Goal: Task Accomplishment & Management: Manage account settings

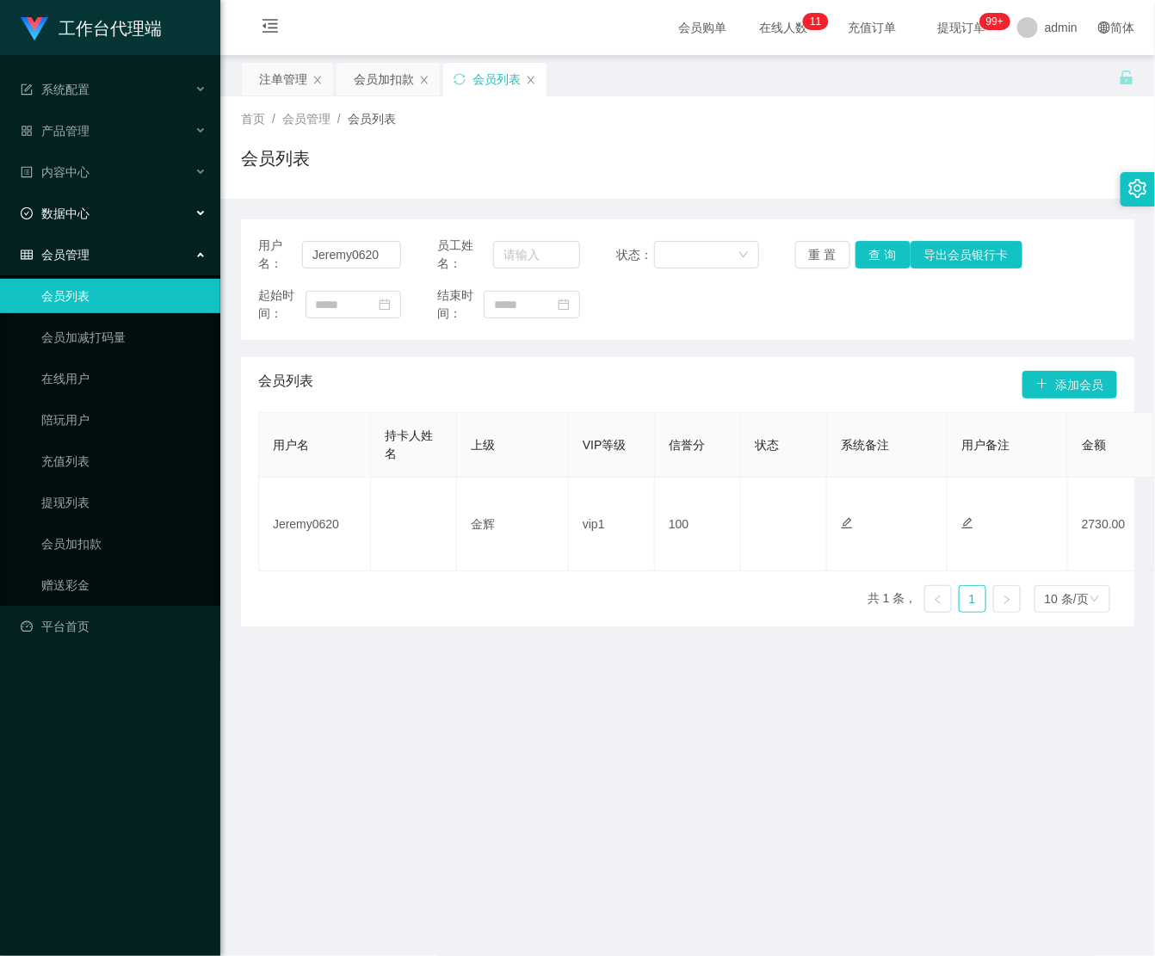
click at [99, 198] on div "数据中心" at bounding box center [110, 213] width 220 height 34
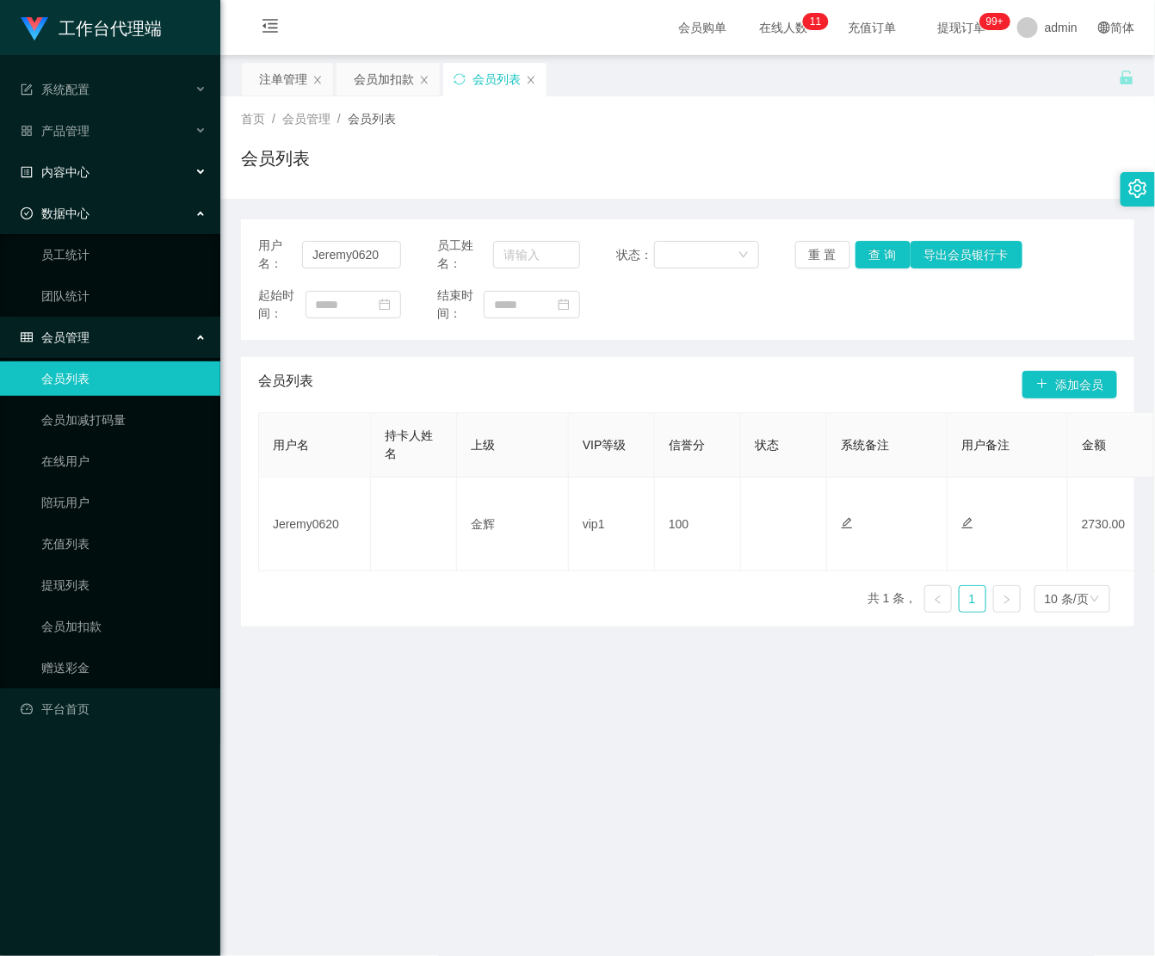
click at [126, 165] on div "内容中心" at bounding box center [110, 172] width 220 height 34
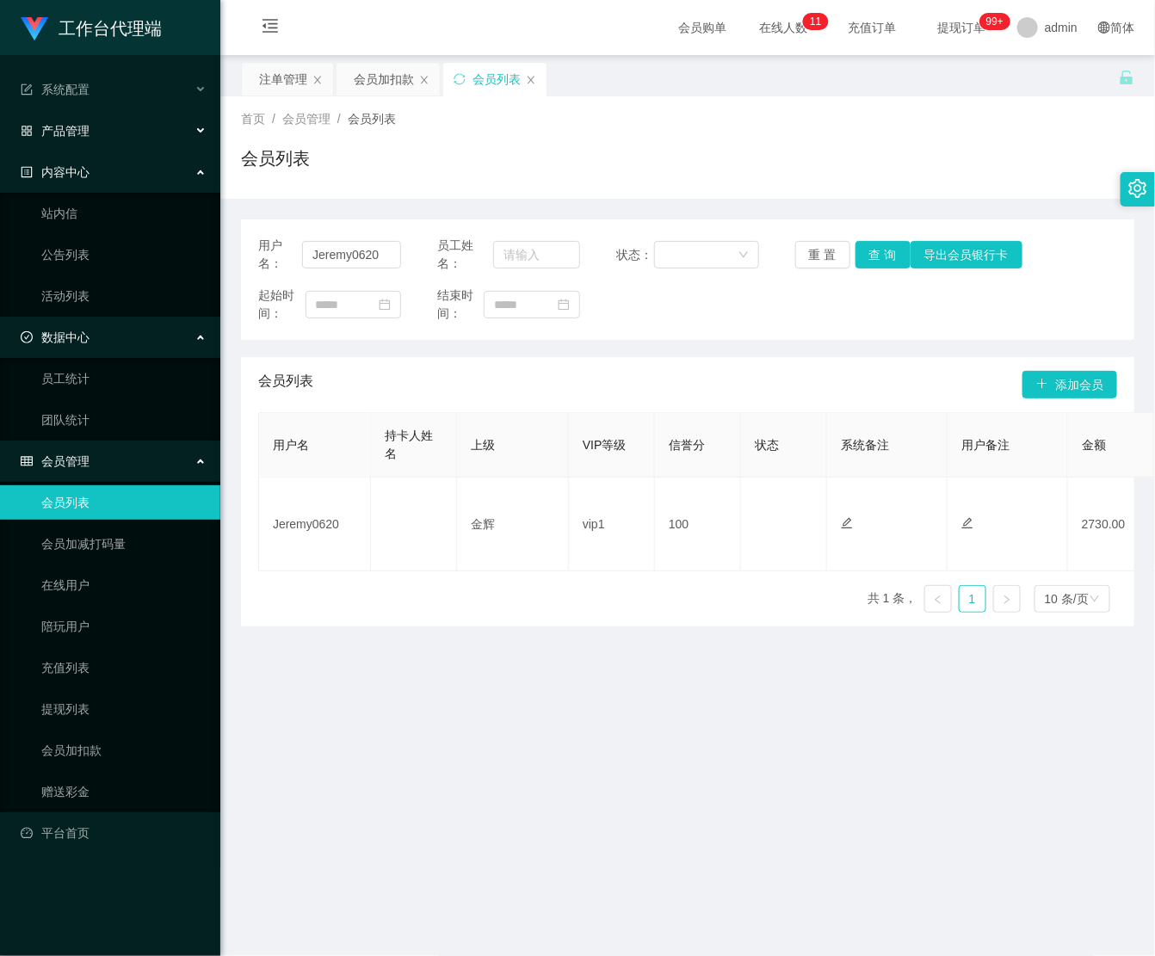
click at [133, 136] on div "产品管理" at bounding box center [110, 131] width 220 height 34
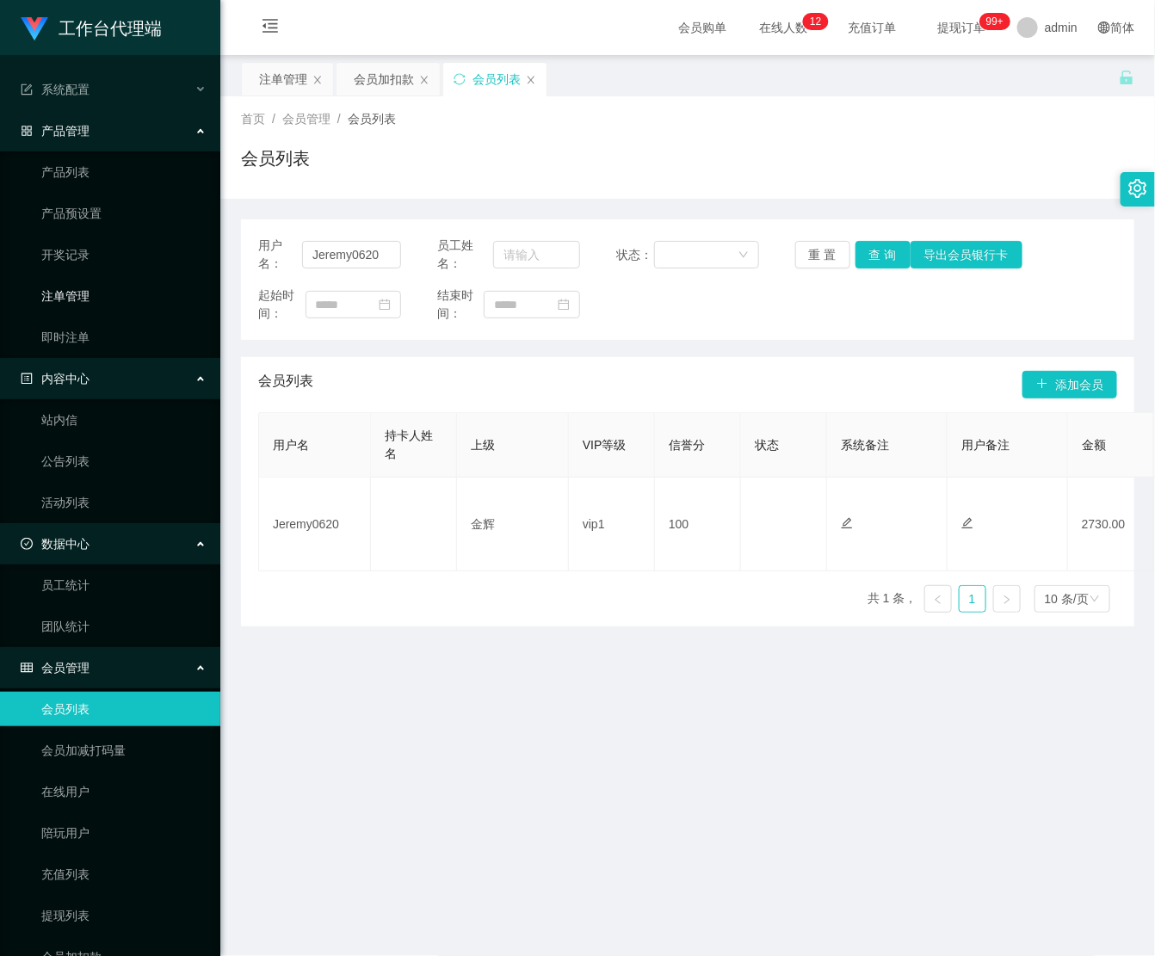
click at [114, 300] on link "注单管理" at bounding box center [123, 296] width 165 height 34
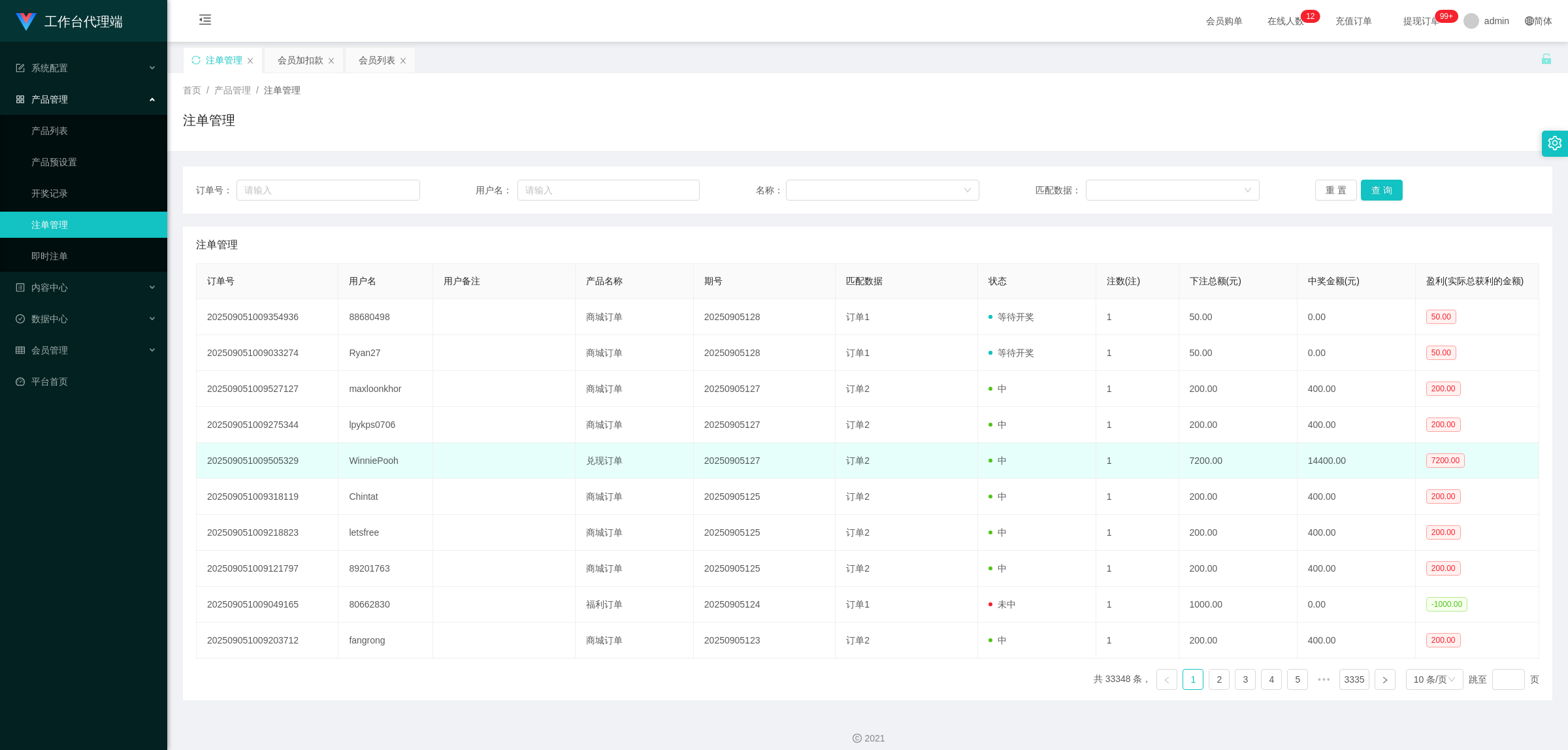
click at [1214, 467] on td "7200.00" at bounding box center [1239, 461] width 118 height 36
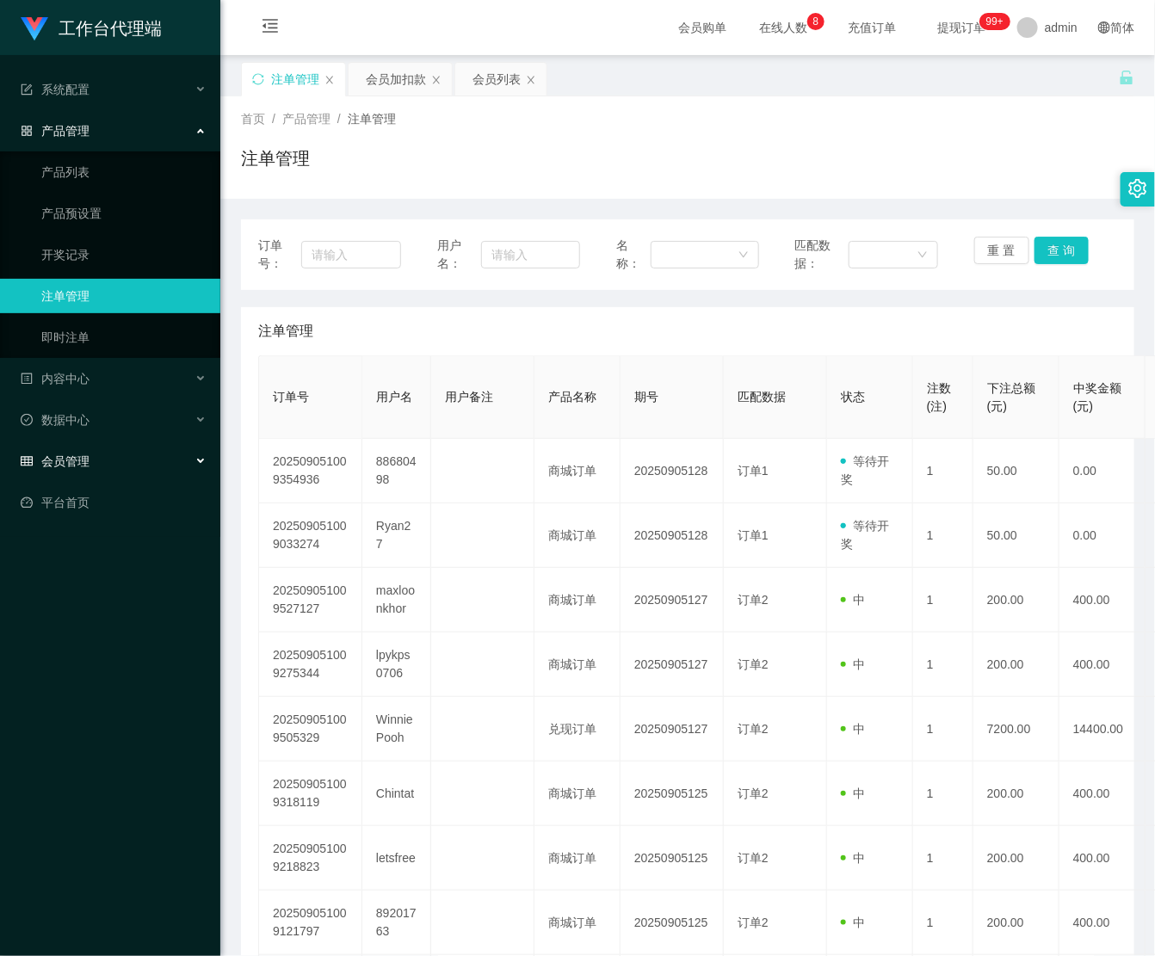
click at [113, 463] on div "会员管理" at bounding box center [110, 461] width 220 height 34
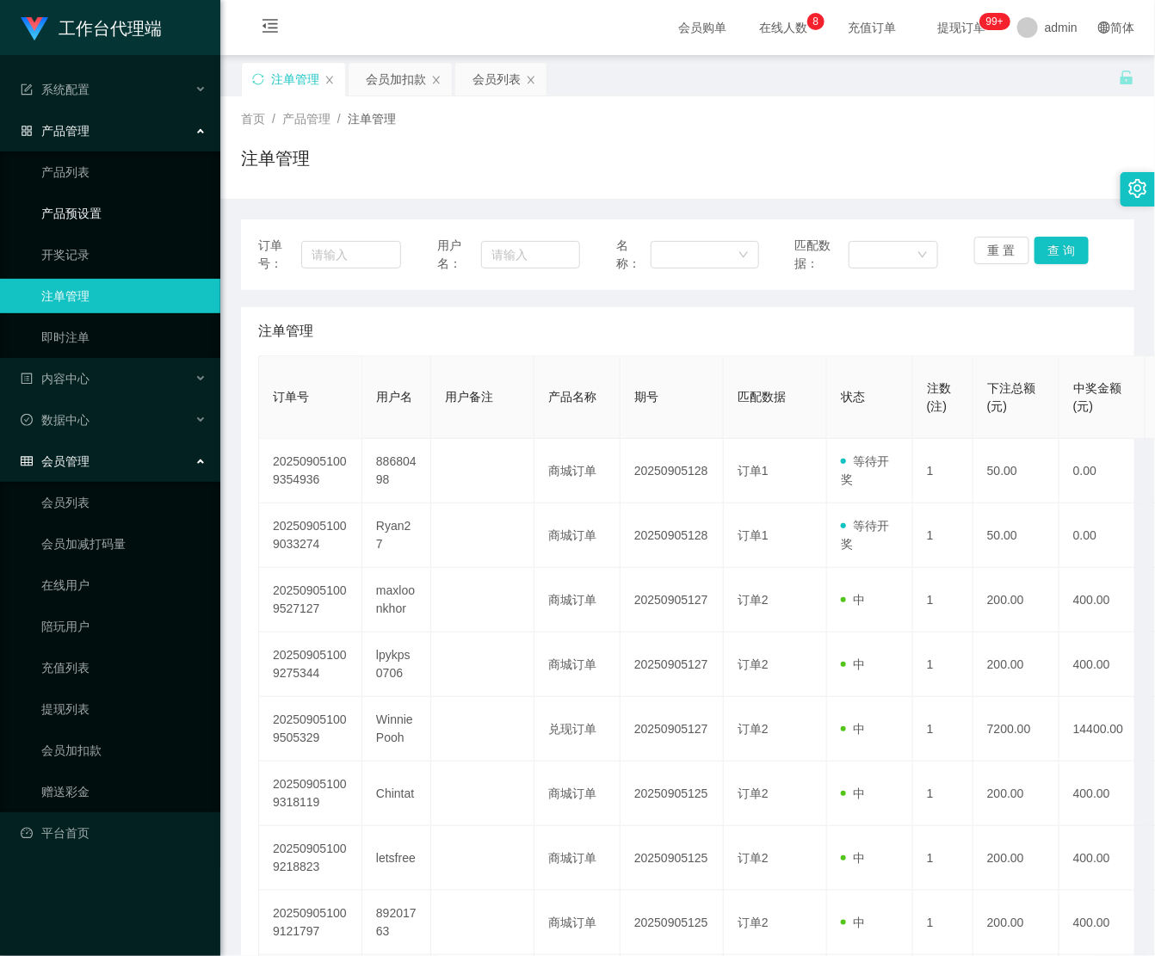
drag, startPoint x: 106, startPoint y: 207, endPoint x: 234, endPoint y: 135, distance: 147.2
click at [108, 207] on link "产品预设置" at bounding box center [123, 213] width 165 height 34
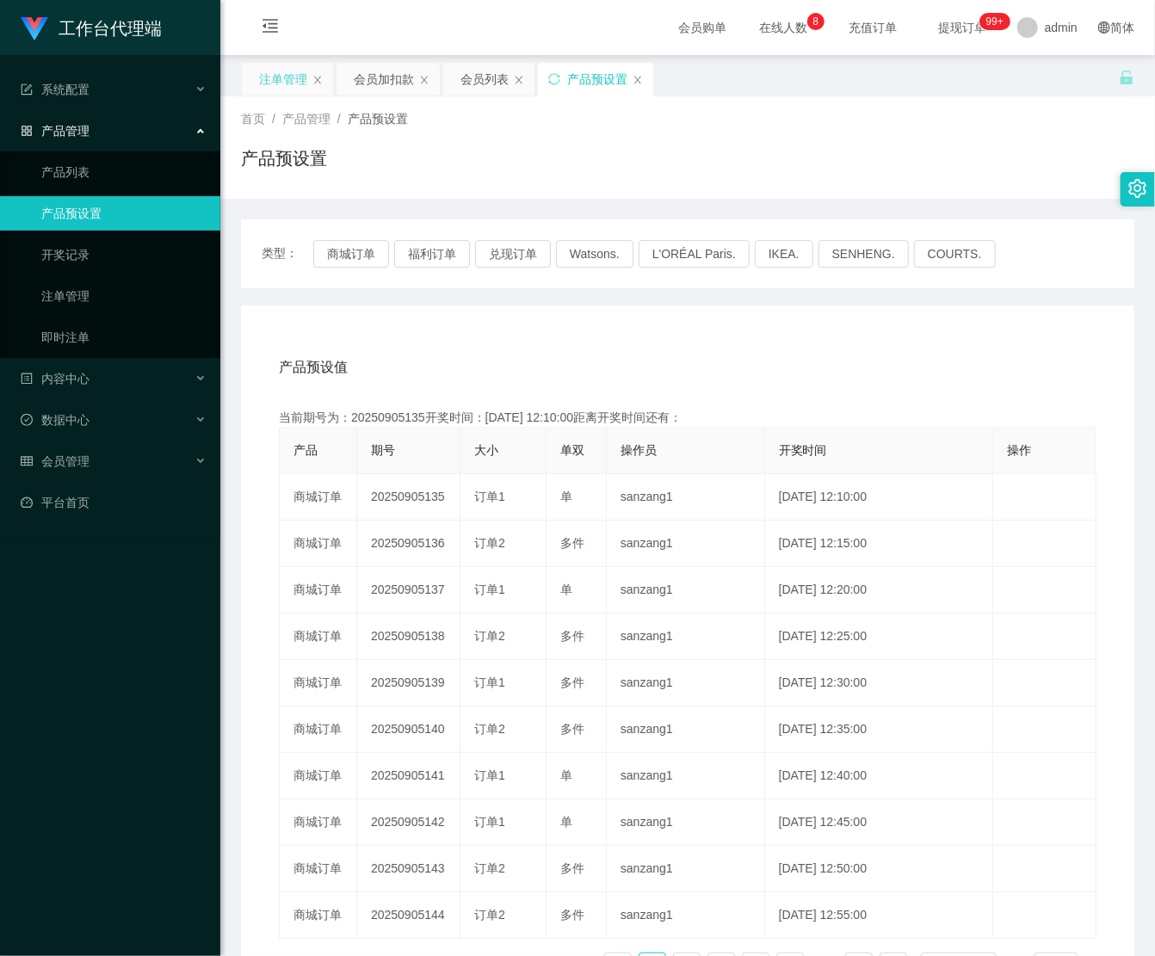
click at [293, 67] on div "注单管理" at bounding box center [283, 79] width 48 height 33
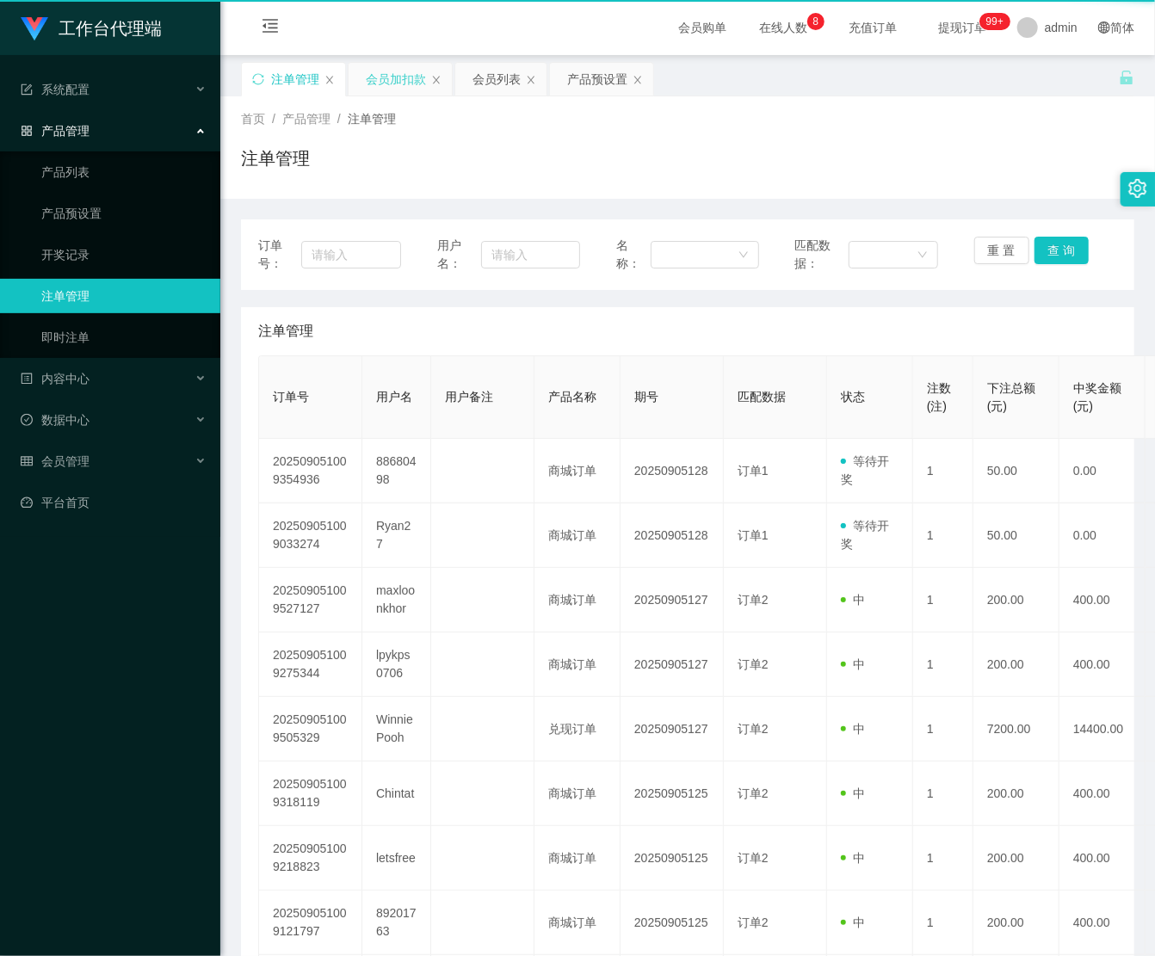
click at [354, 82] on div "会员加扣款" at bounding box center [400, 79] width 103 height 33
drag, startPoint x: 628, startPoint y: 82, endPoint x: 608, endPoint y: 82, distance: 20.7
click at [625, 82] on div "产品预设置" at bounding box center [597, 79] width 60 height 33
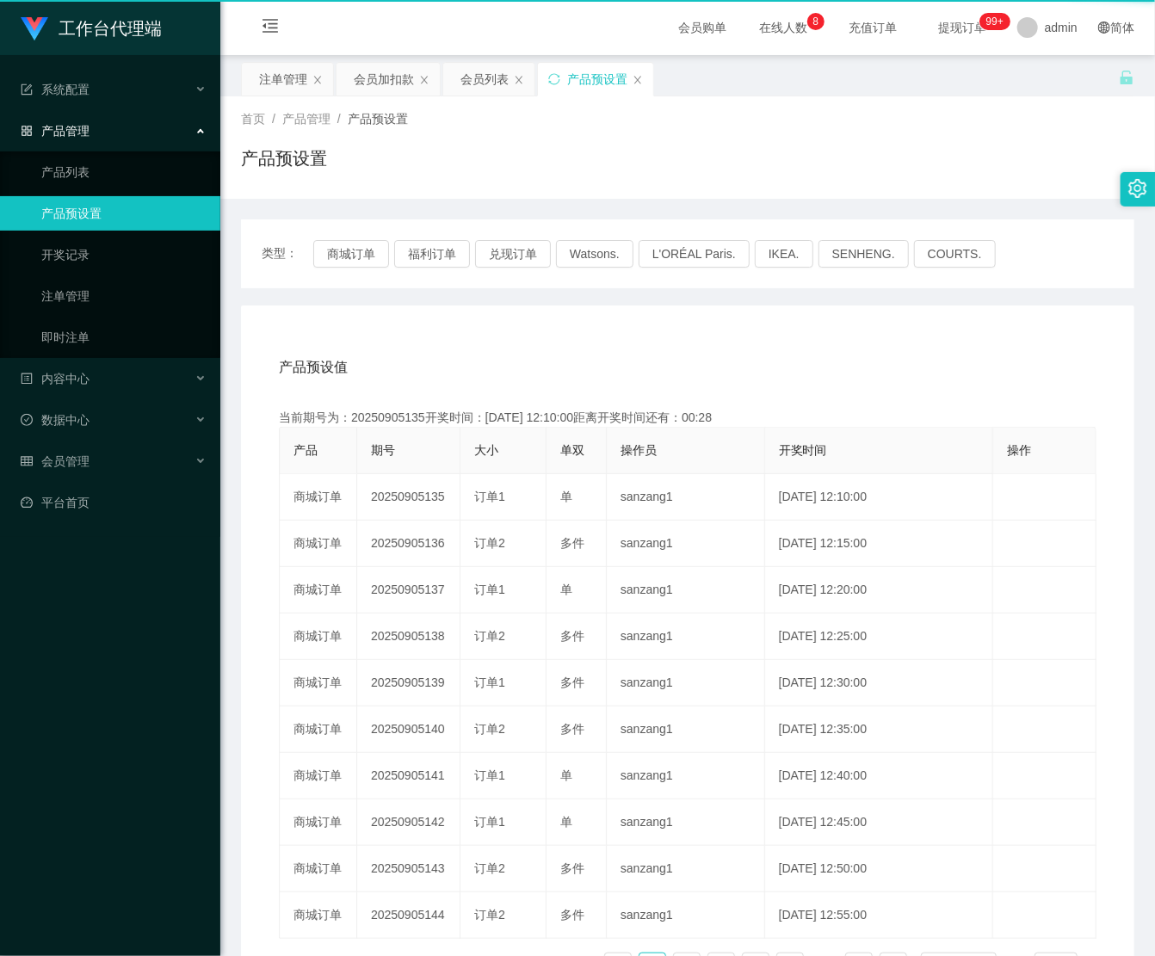
click at [608, 82] on div "产品预设置" at bounding box center [597, 79] width 60 height 33
click at [345, 256] on div "类型： 商城订单 福利订单 兑现订单 Watsons. L'ORÉAL Paris. IKEA. [GEOGRAPHIC_DATA]. COURTS." at bounding box center [688, 254] width 852 height 28
click at [345, 256] on button "商城订单" at bounding box center [351, 254] width 76 height 28
drag, startPoint x: 345, startPoint y: 256, endPoint x: 349, endPoint y: 264, distance: 9.3
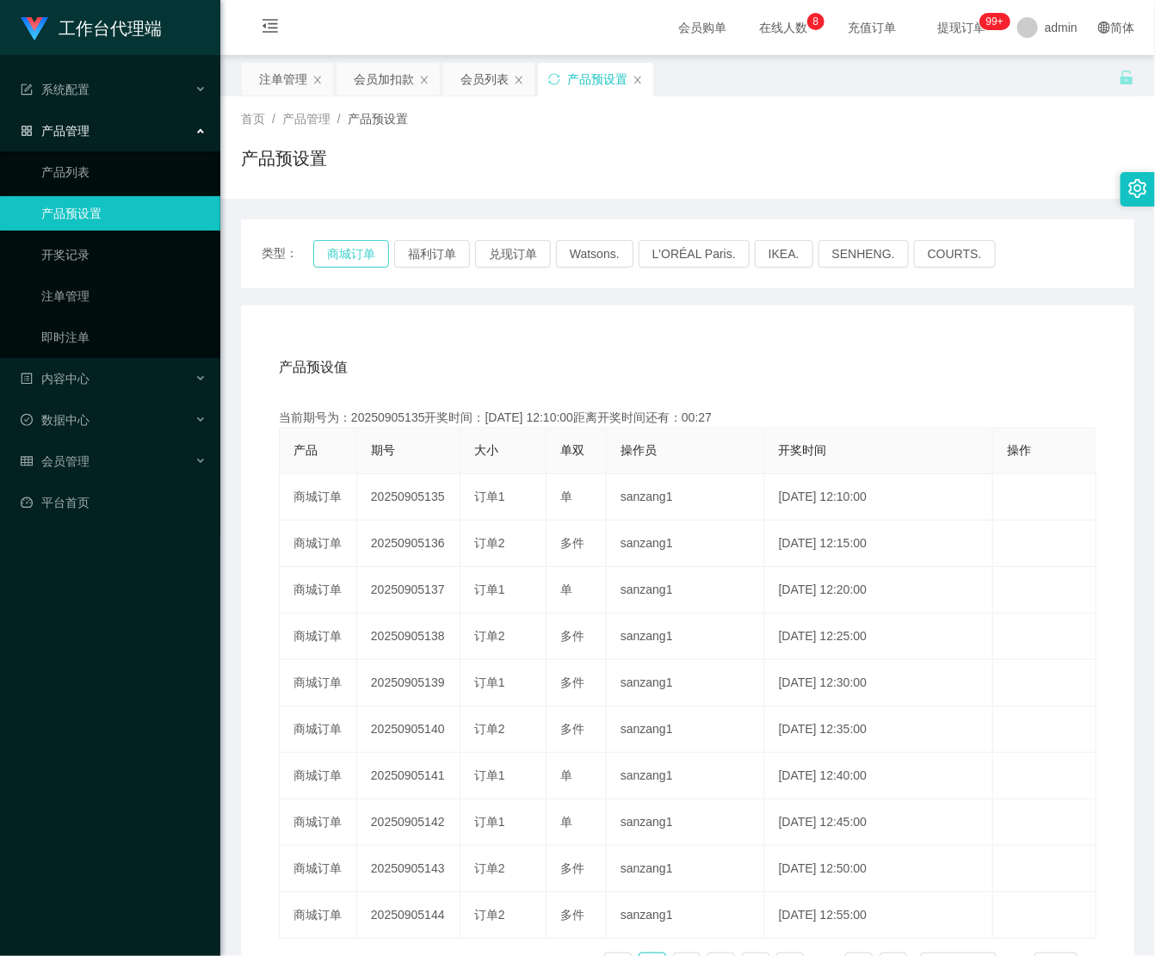
click at [345, 256] on button "商城订单" at bounding box center [351, 254] width 76 height 28
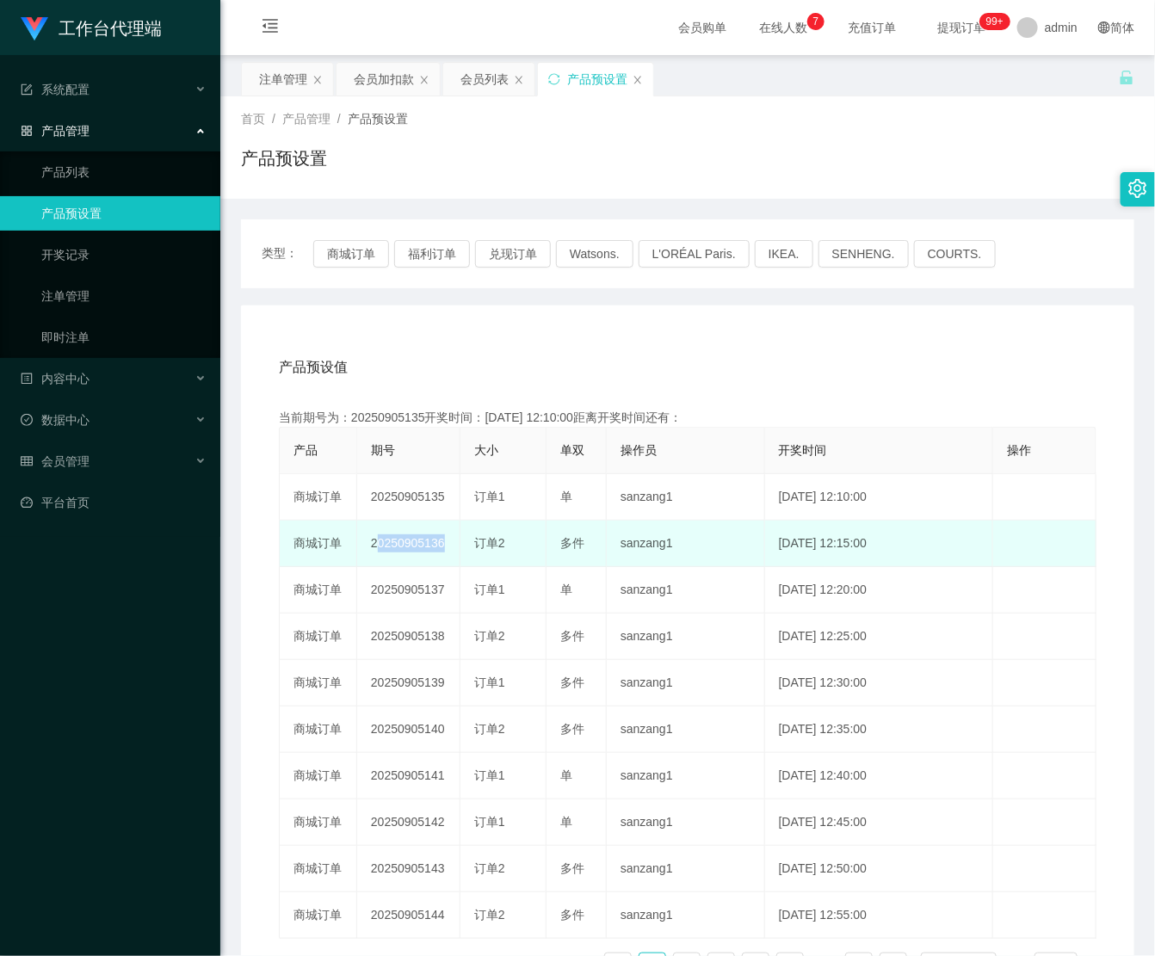
drag, startPoint x: 359, startPoint y: 536, endPoint x: 472, endPoint y: 540, distance: 112.8
click at [472, 540] on tr "商城订单 20250905136 订单2 多件 sanzang1 [DATE] 12:15:00 编 辑 限制投注" at bounding box center [688, 544] width 817 height 46
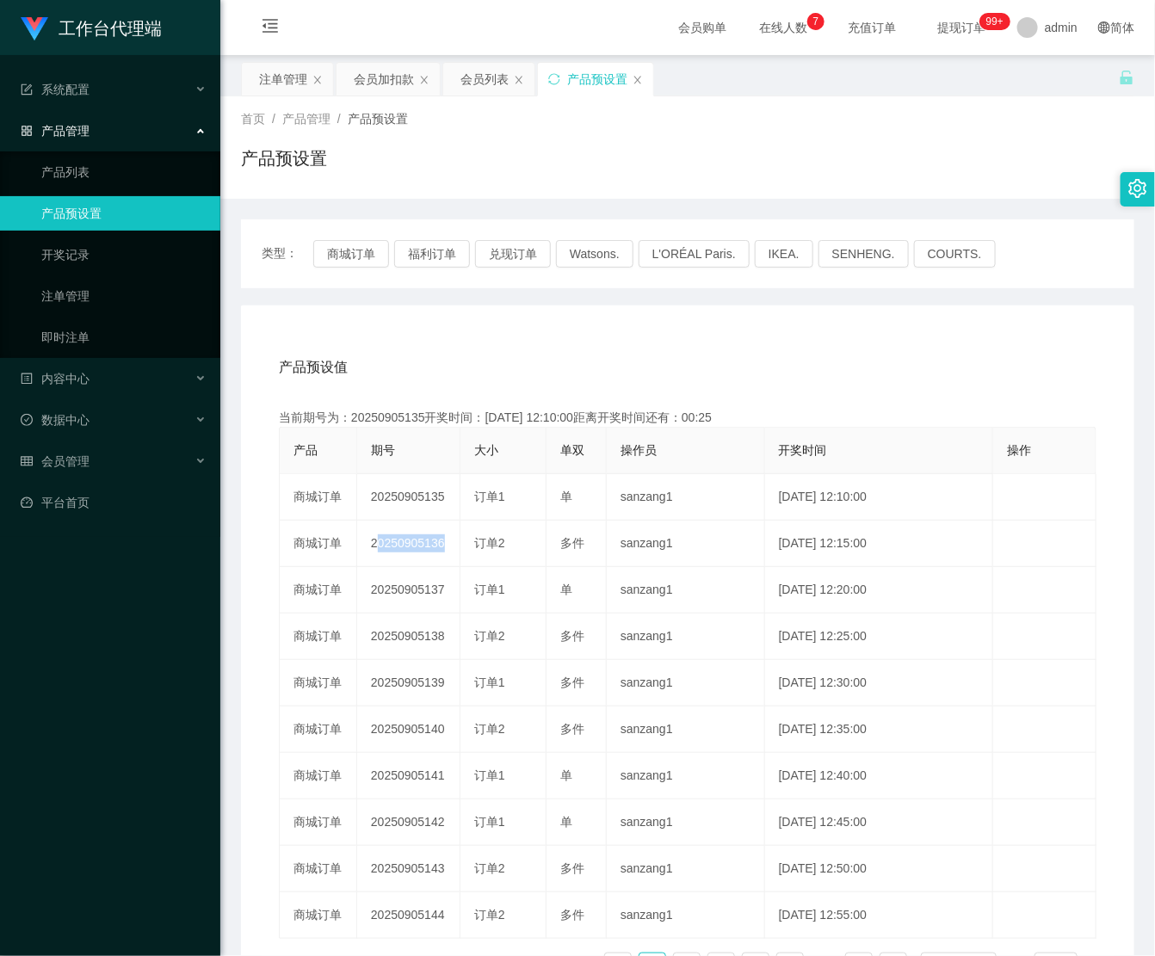
copy td "20250905136"
drag, startPoint x: 605, startPoint y: 164, endPoint x: 885, endPoint y: 0, distance: 324.0
click at [611, 157] on div "产品预设置" at bounding box center [687, 165] width 893 height 40
